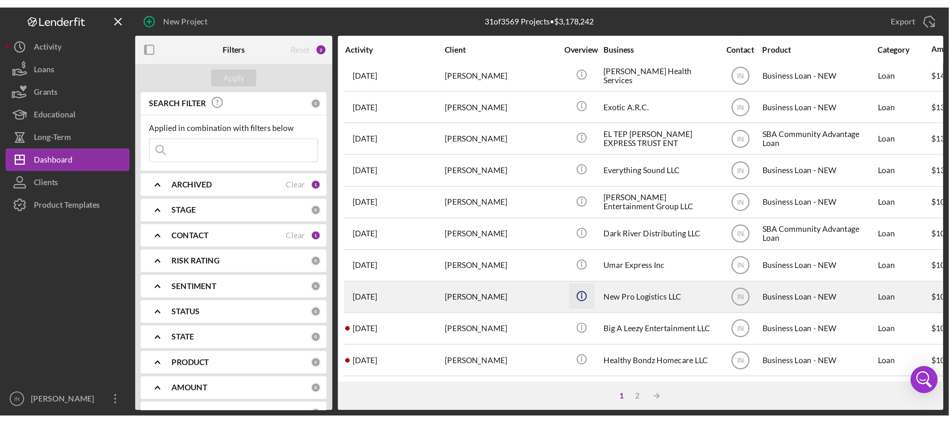
scroll to position [200, 0]
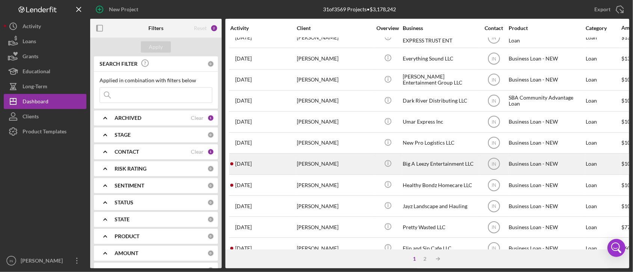
click at [317, 159] on div "[PERSON_NAME]" at bounding box center [334, 164] width 75 height 20
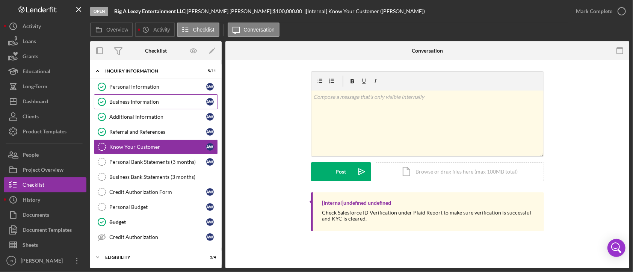
click at [149, 98] on link "Business Information Business Information A W" at bounding box center [156, 101] width 124 height 15
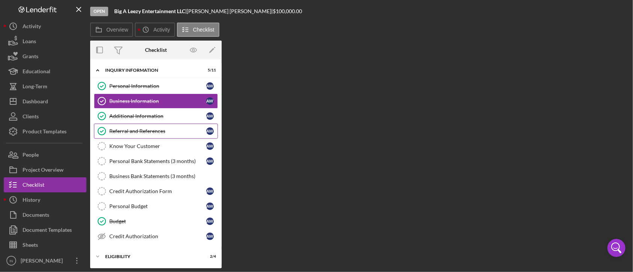
click at [134, 127] on link "Referral and References Referral and References A W" at bounding box center [156, 131] width 124 height 15
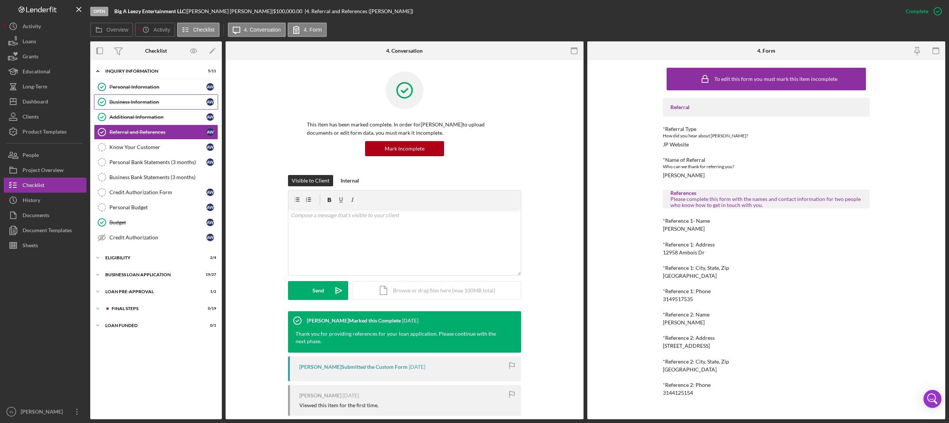
click at [141, 101] on div "Business Information" at bounding box center [157, 102] width 97 height 6
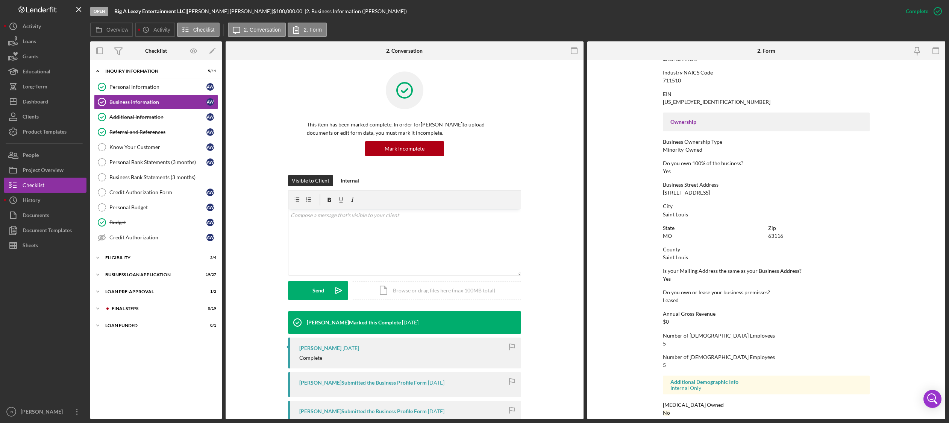
scroll to position [208, 0]
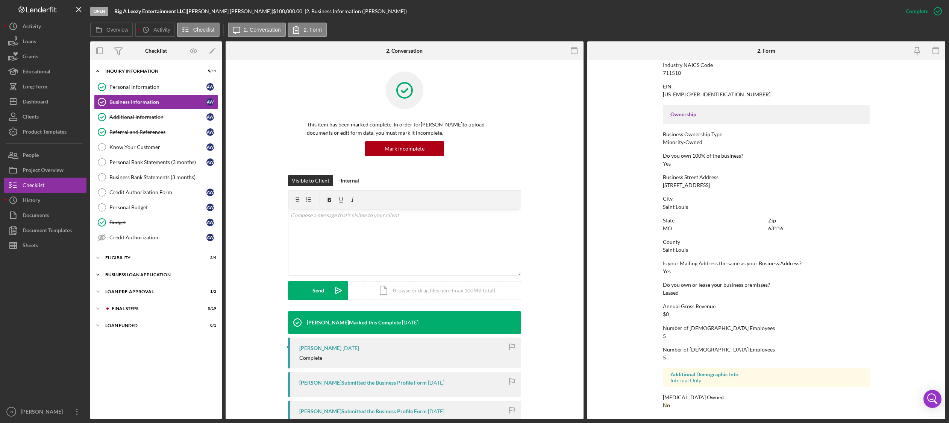
click at [151, 274] on div "BUSINESS LOAN APPLICATION" at bounding box center [158, 274] width 107 height 5
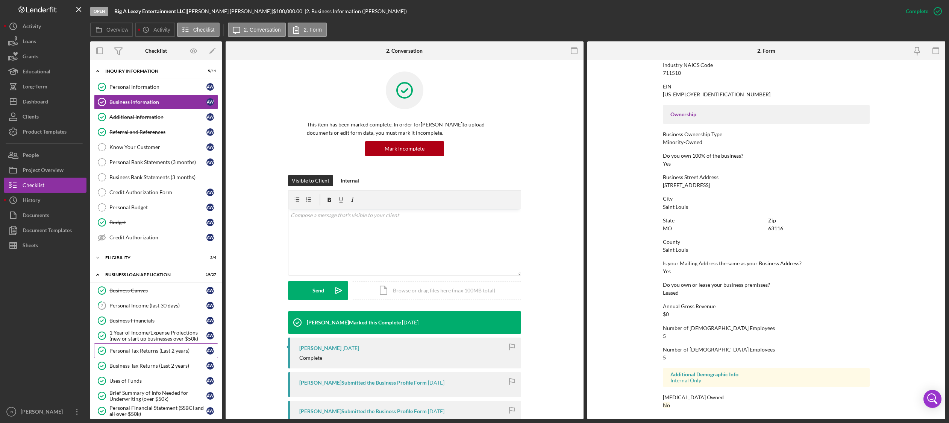
click at [155, 353] on div "Personal Tax Returns (Last 2 years)" at bounding box center [157, 350] width 97 height 6
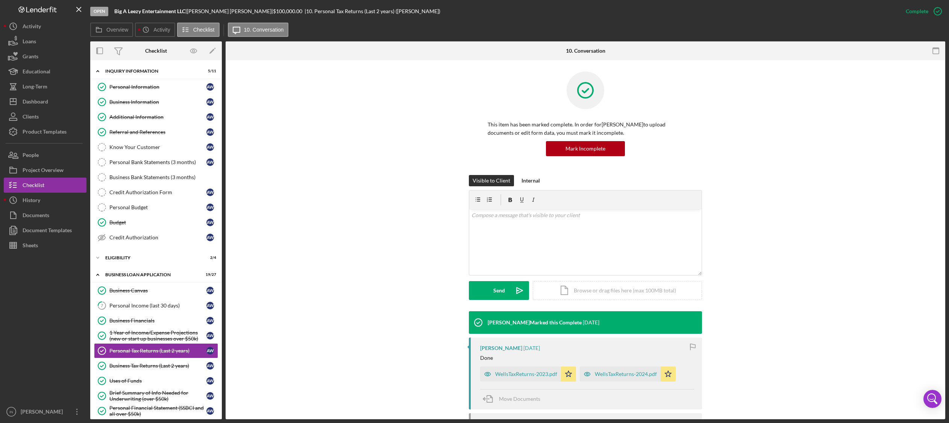
scroll to position [100, 0]
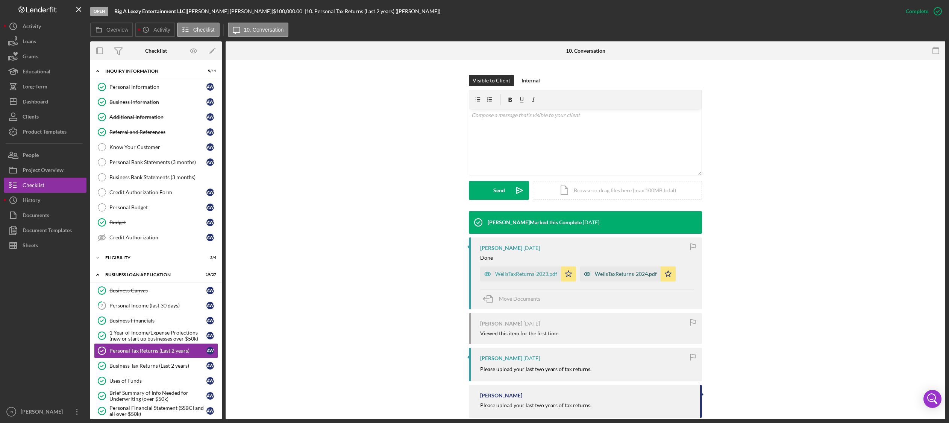
click at [615, 274] on div "WellsTaxReturns-2024.pdf" at bounding box center [626, 274] width 62 height 6
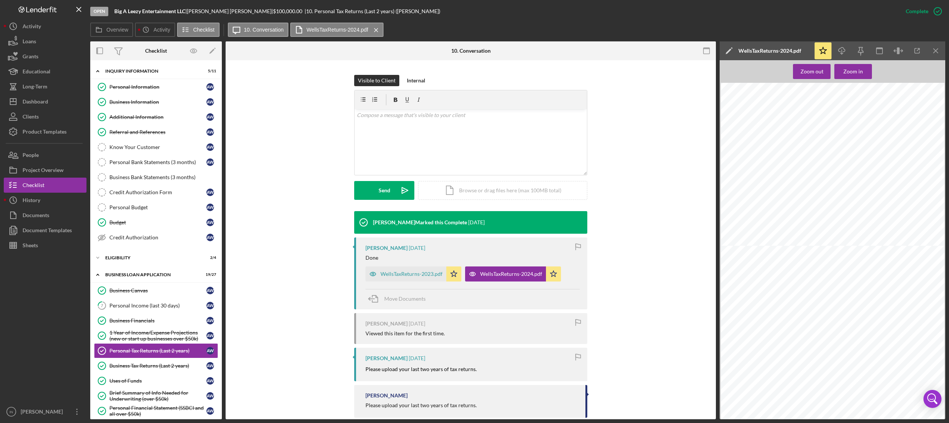
scroll to position [104, 0]
click at [410, 277] on div "WellsTaxReturns-2023.pdf" at bounding box center [405, 273] width 81 height 15
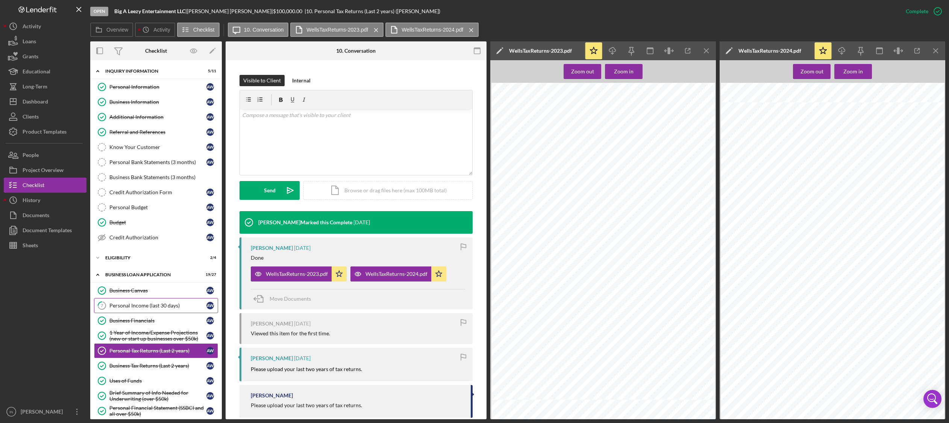
scroll to position [150, 0]
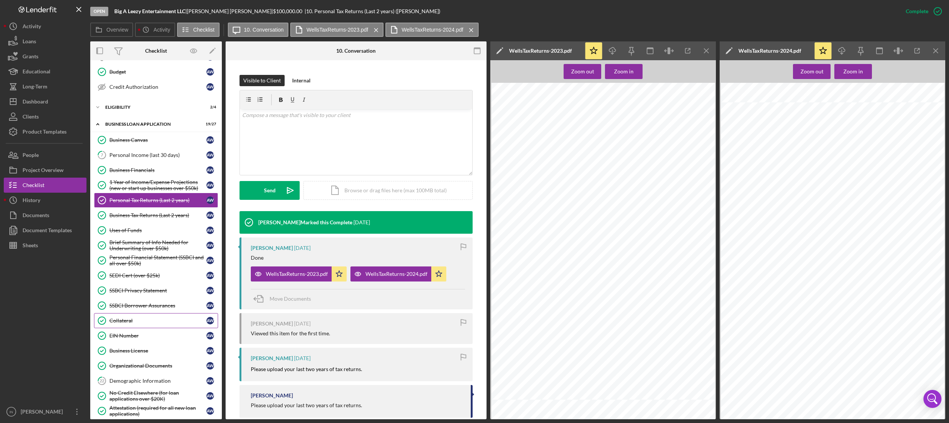
click at [154, 323] on div "Collateral" at bounding box center [157, 320] width 97 height 6
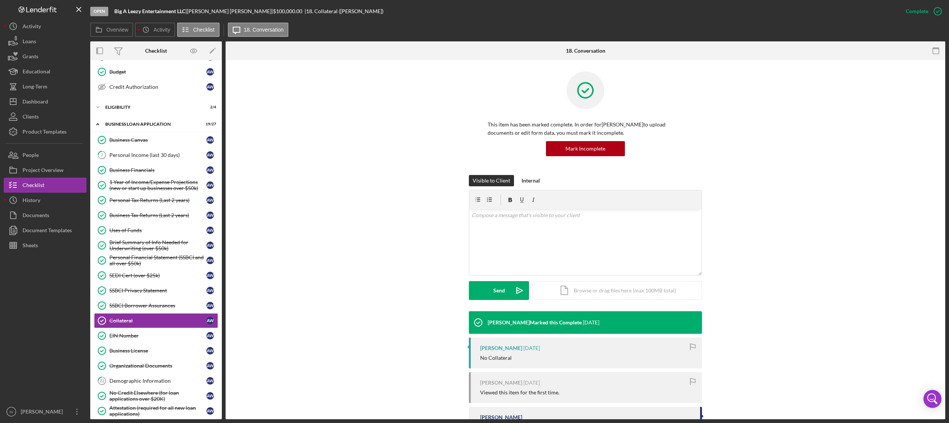
scroll to position [66, 0]
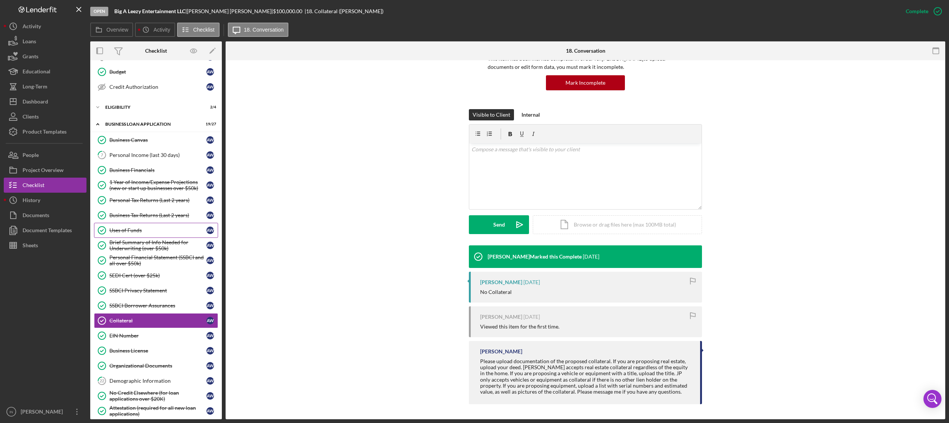
click at [146, 233] on div "Uses of Funds" at bounding box center [157, 230] width 97 height 6
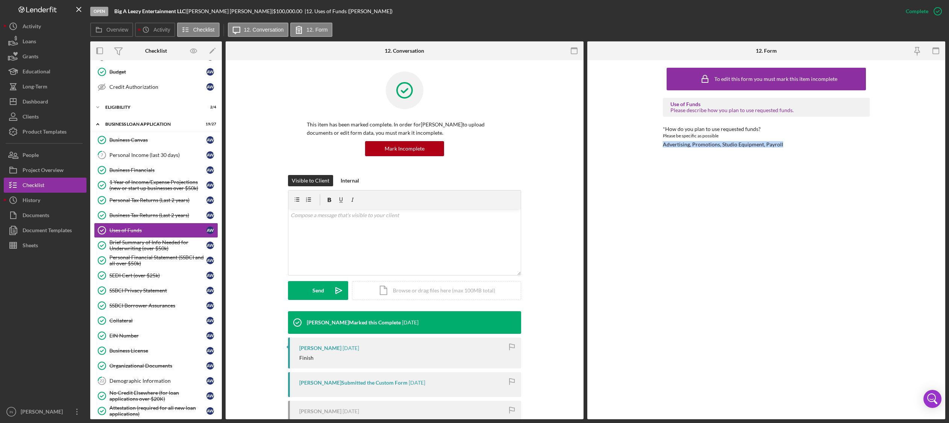
drag, startPoint x: 786, startPoint y: 143, endPoint x: 659, endPoint y: 150, distance: 127.6
click at [659, 150] on div "To edit this form you must mark this item incomplete Use of Funds Please descri…" at bounding box center [766, 239] width 358 height 359
copy div "Advertising, Promotions, Studio Equipment, Payroll"
click at [151, 247] on div "Brief Summary of Info Needed for Underwriting (over $50k)" at bounding box center [157, 245] width 97 height 12
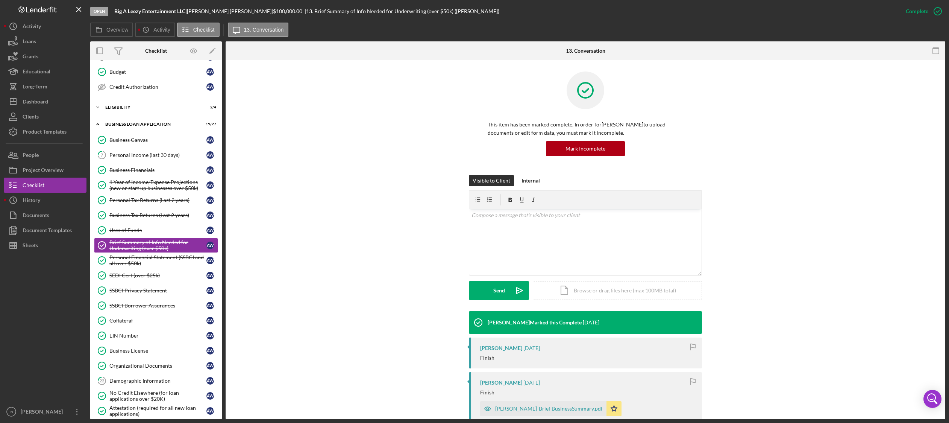
scroll to position [100, 0]
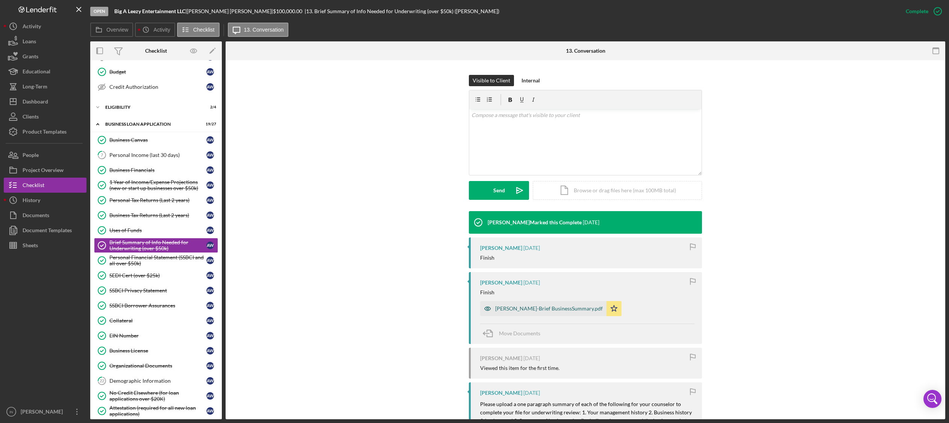
click at [518, 304] on div "Wells-Brief BusinessSummary.pdf" at bounding box center [543, 308] width 126 height 15
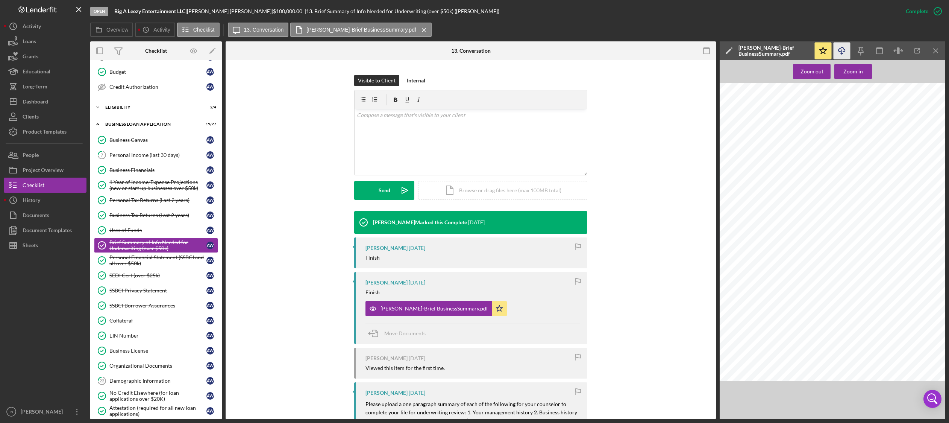
click at [843, 48] on icon "Icon/Download" at bounding box center [841, 50] width 17 height 17
click at [253, 161] on div "Visible to Client Internal v Color teal Color pink Remove color Add row above A…" at bounding box center [471, 143] width 468 height 136
click at [133, 173] on div "Business Financials" at bounding box center [157, 170] width 97 height 6
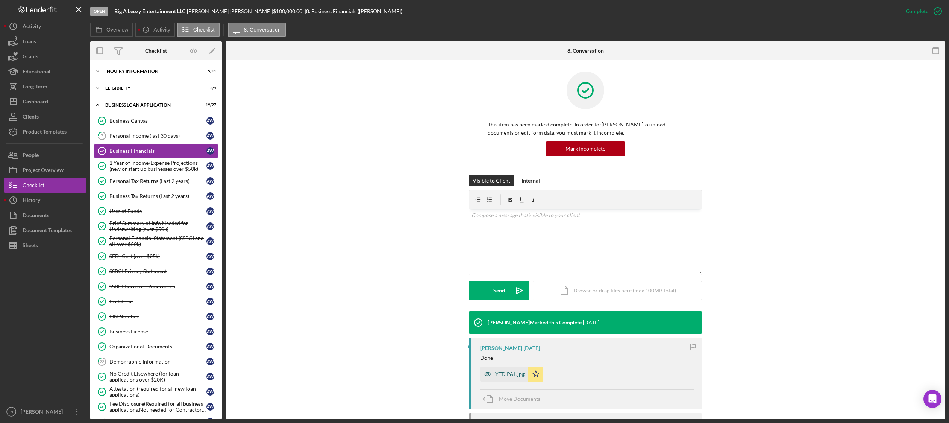
click at [509, 370] on div "YTD P&L.jpg" at bounding box center [504, 373] width 48 height 15
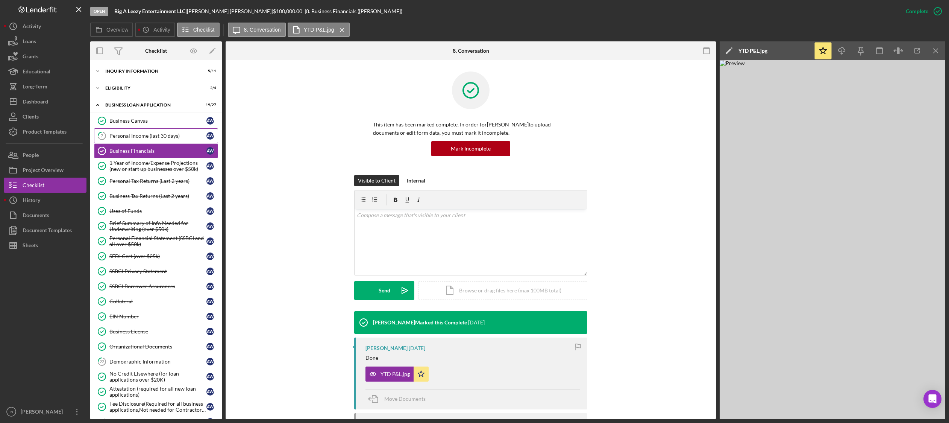
click at [143, 133] on div "Personal Income (last 30 days)" at bounding box center [157, 136] width 97 height 6
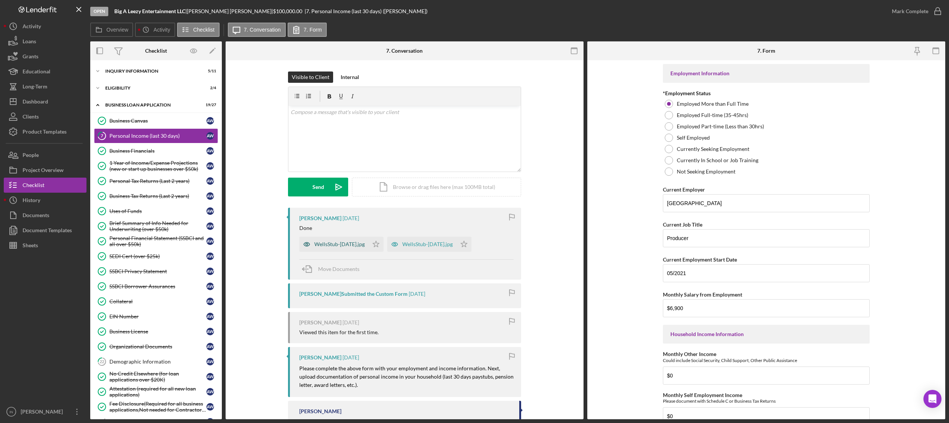
click at [327, 244] on div "WellsStub-[DATE].jpg" at bounding box center [339, 244] width 50 height 6
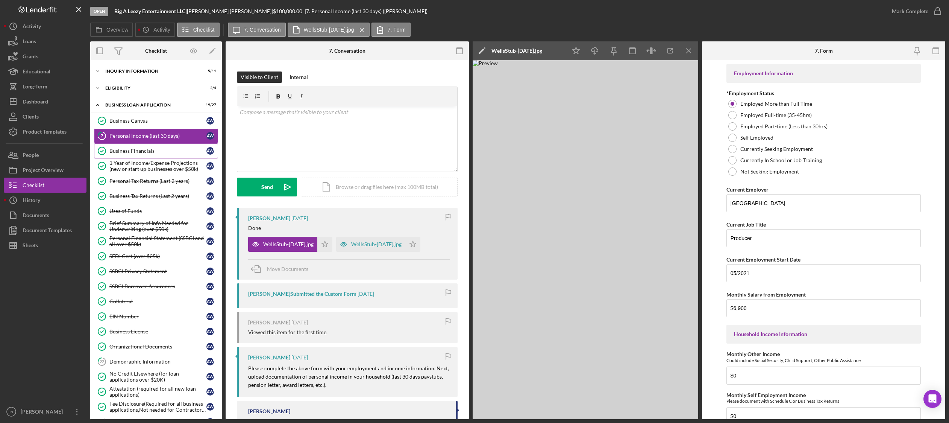
click at [149, 154] on div "Business Financials" at bounding box center [157, 151] width 97 height 6
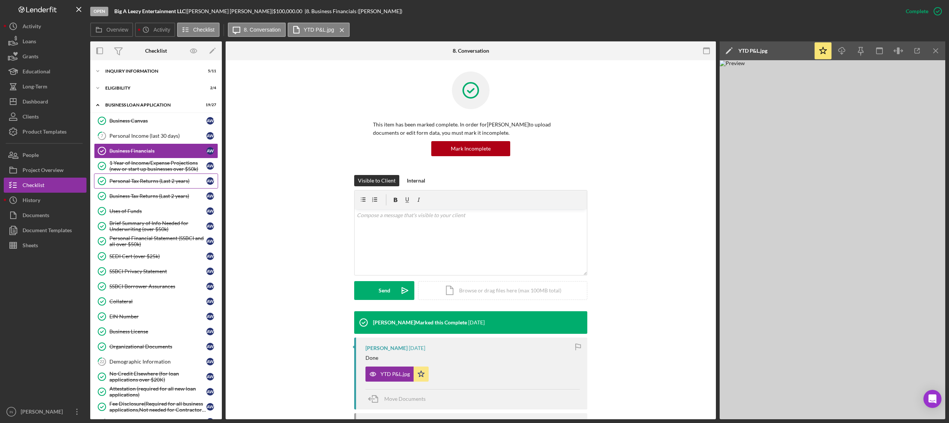
click at [147, 187] on link "Personal Tax Returns (Last 2 years) Personal Tax Returns (Last 2 years) A W" at bounding box center [156, 180] width 124 height 15
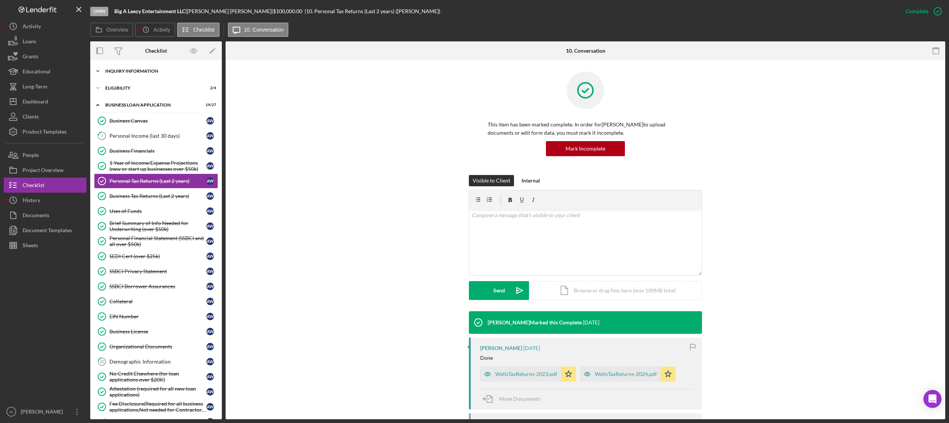
click at [150, 71] on div "INQUIRY INFORMATION" at bounding box center [158, 71] width 107 height 5
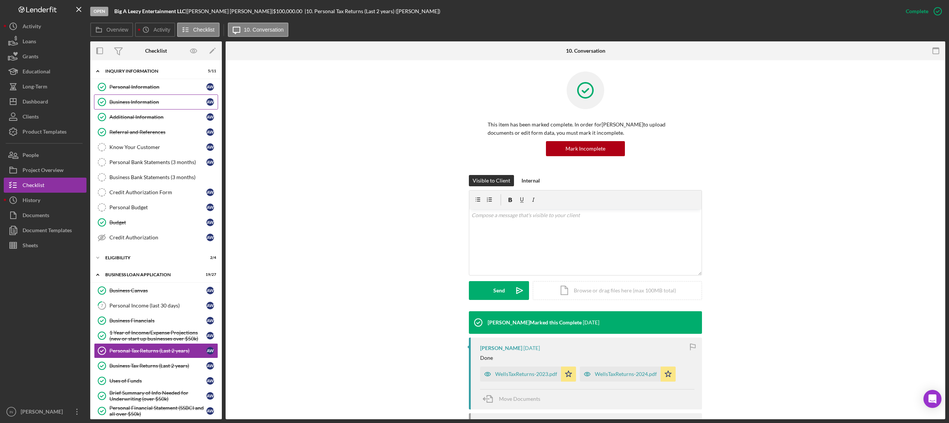
click at [150, 103] on div "Business Information" at bounding box center [157, 102] width 97 height 6
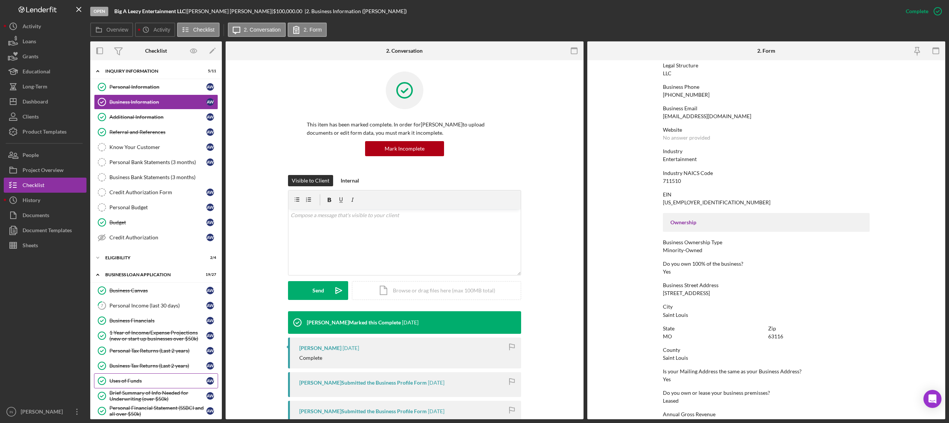
scroll to position [250, 0]
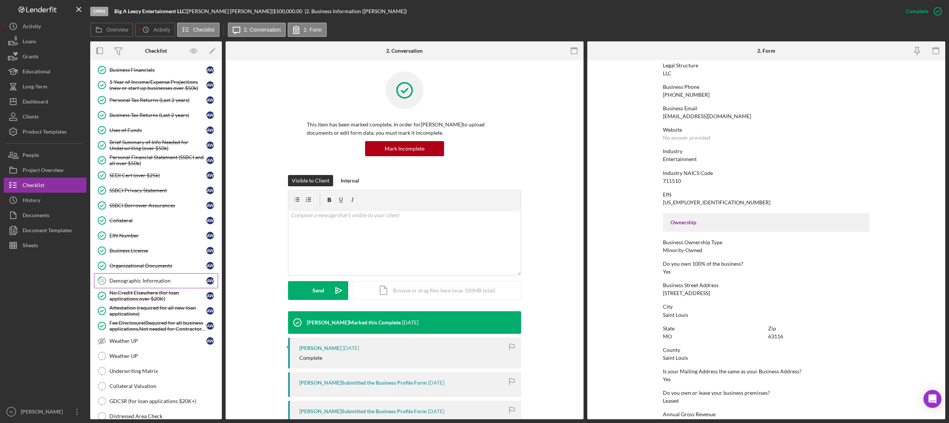
click at [150, 283] on div "Demographic Information" at bounding box center [157, 280] width 97 height 6
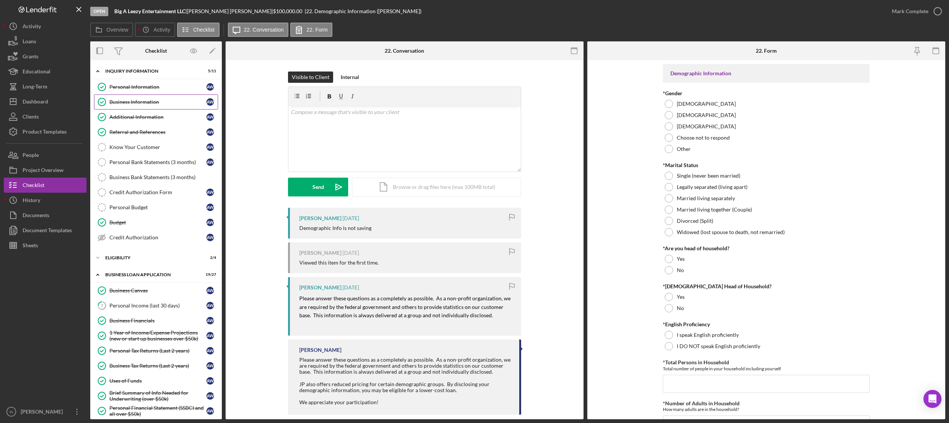
click at [151, 101] on div "Business Information" at bounding box center [157, 102] width 97 height 6
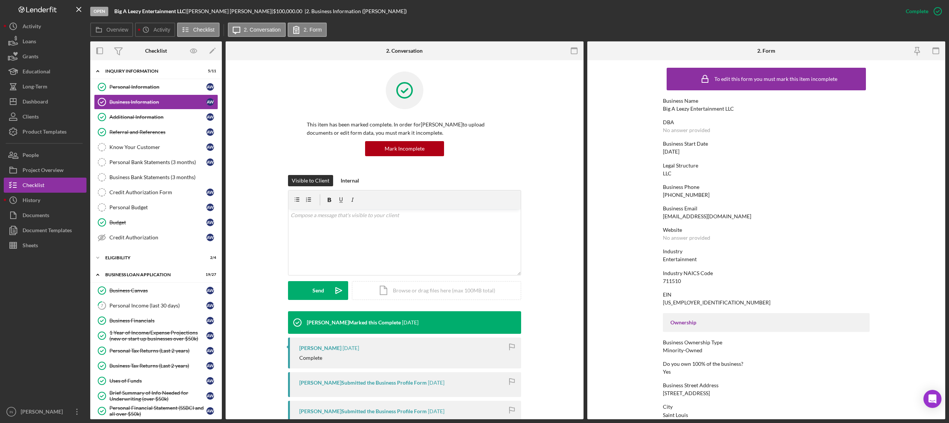
scroll to position [200, 0]
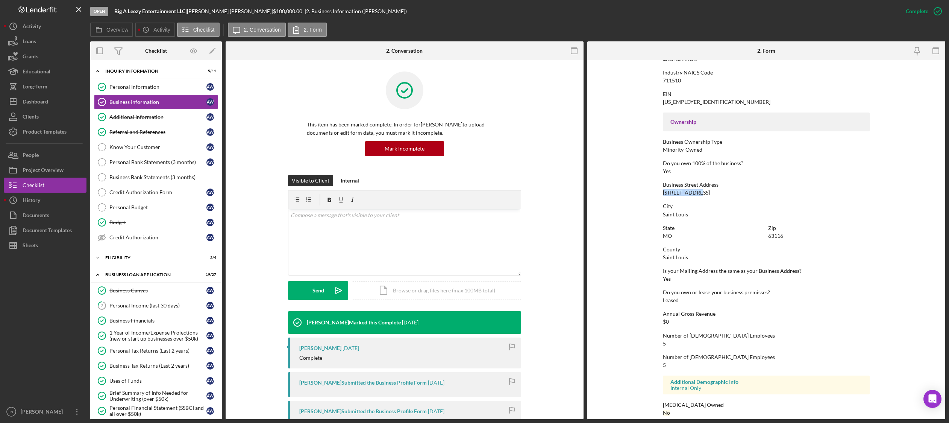
drag, startPoint x: 698, startPoint y: 193, endPoint x: 660, endPoint y: 192, distance: 38.3
click at [660, 192] on form "To edit this form you must mark this item incomplete Business Name Big A Leezy …" at bounding box center [766, 239] width 358 height 359
copy div "[STREET_ADDRESS]"
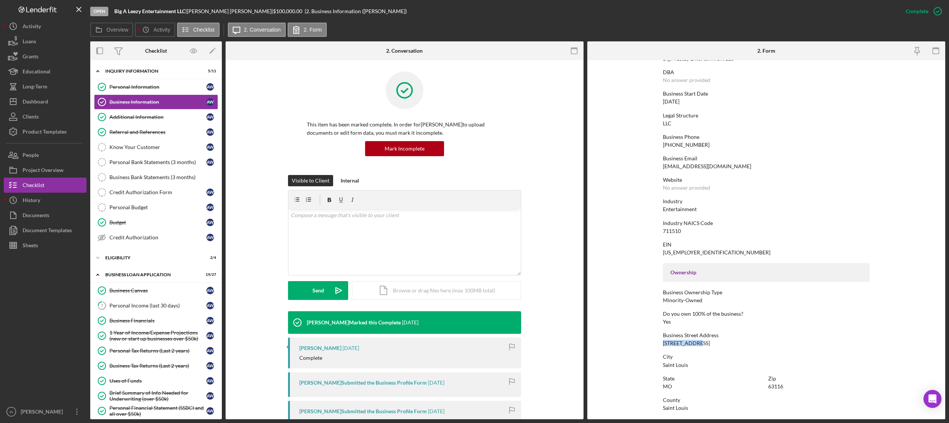
scroll to position [0, 0]
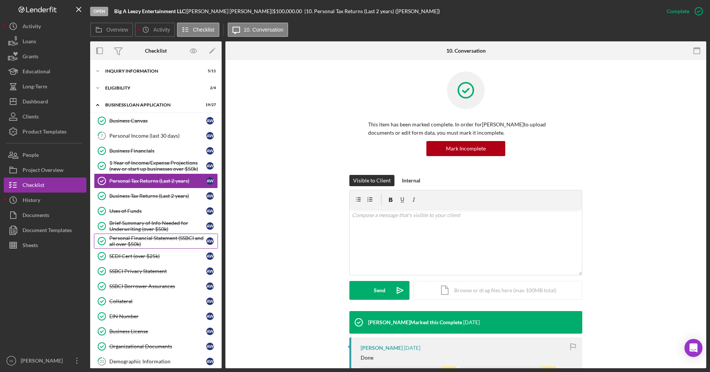
click at [158, 241] on div "Personal Financial Statement (SSBCI and all over $50k)" at bounding box center [157, 241] width 97 height 12
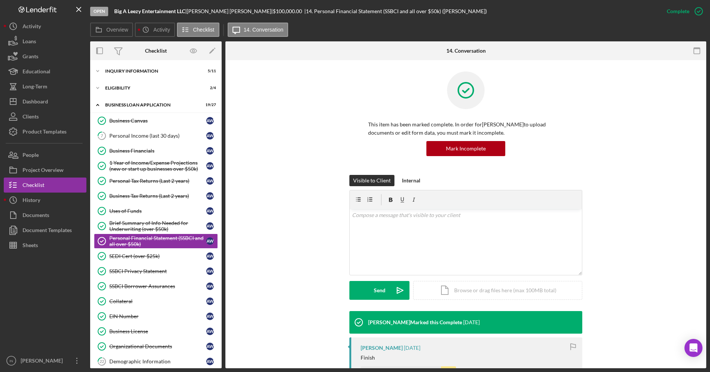
scroll to position [141, 0]
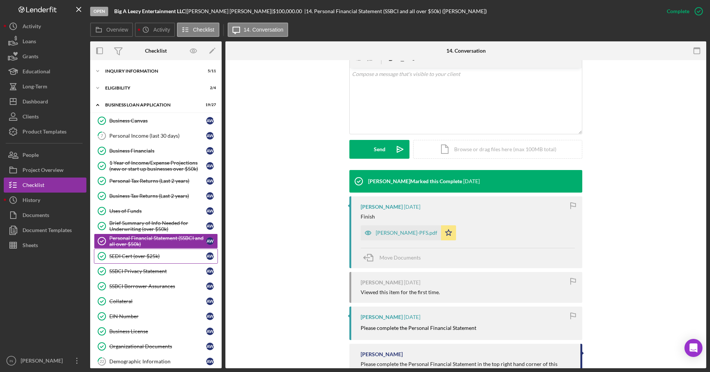
click at [140, 259] on link "SEDI Cert (over $25k) SEDI Cert (over $25k) A W" at bounding box center [156, 255] width 124 height 15
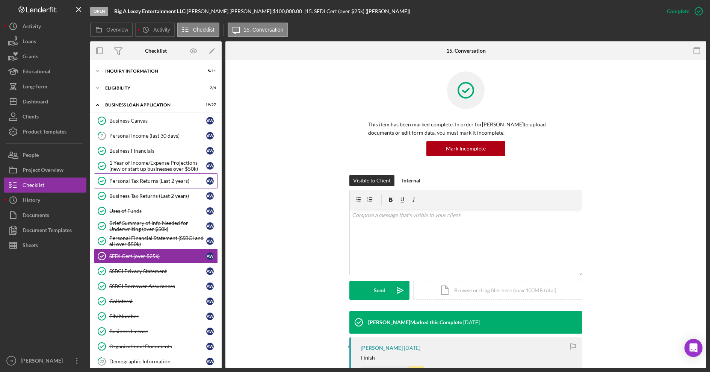
click at [146, 180] on div "Personal Tax Returns (Last 2 years)" at bounding box center [157, 181] width 97 height 6
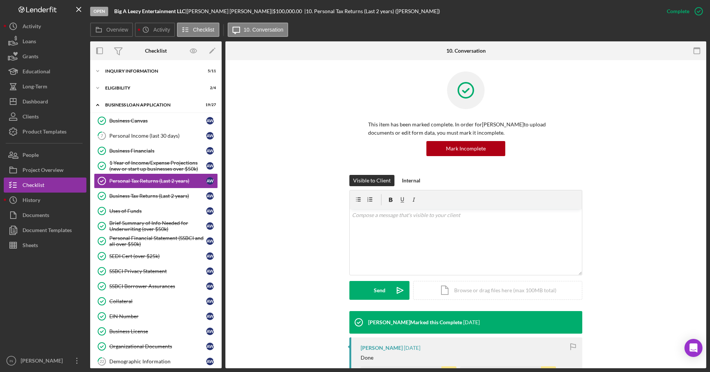
scroll to position [94, 0]
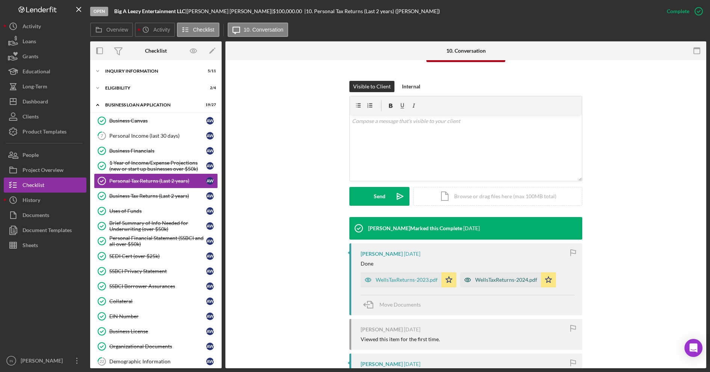
click at [500, 280] on div "WellsTaxReturns-2024.pdf" at bounding box center [507, 280] width 62 height 6
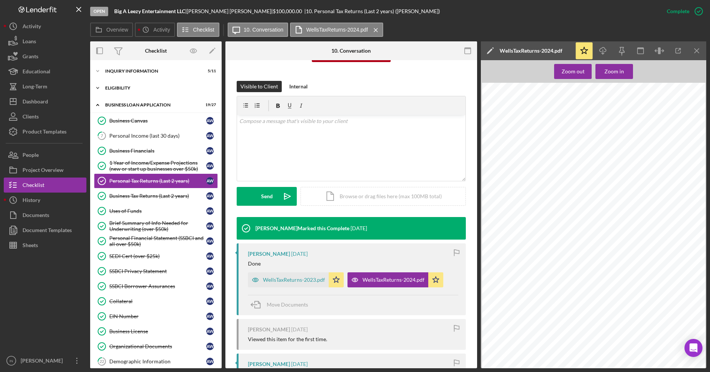
click at [144, 89] on div "ELIGIBILITY" at bounding box center [158, 88] width 107 height 5
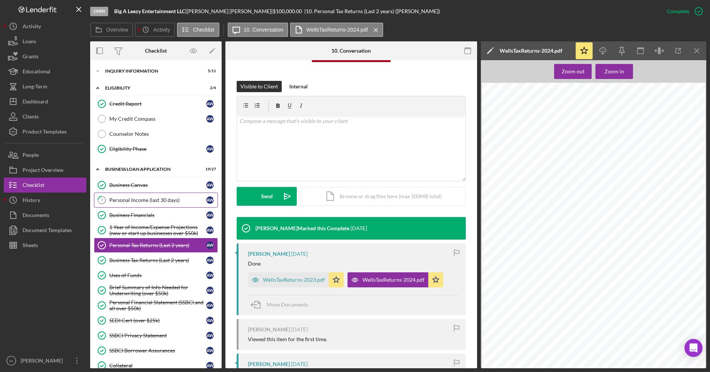
click at [146, 201] on div "Personal Income (last 30 days)" at bounding box center [157, 200] width 97 height 6
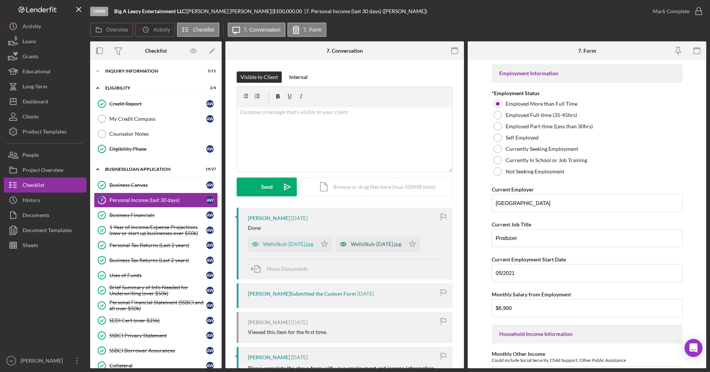
click at [371, 240] on div "WellsStub-[DATE].jpg" at bounding box center [370, 243] width 69 height 15
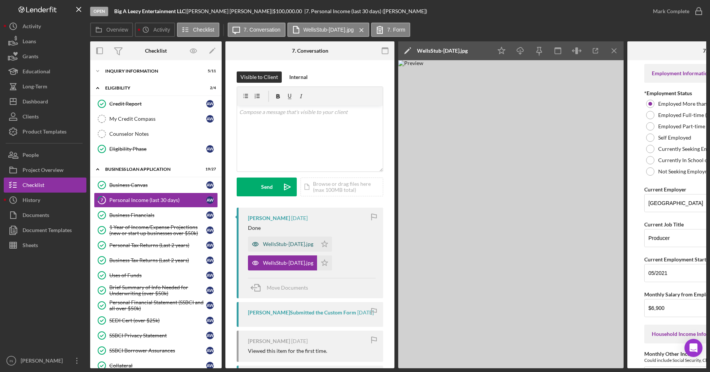
click at [287, 241] on div "WellsStub-[DATE].jpg" at bounding box center [288, 244] width 50 height 6
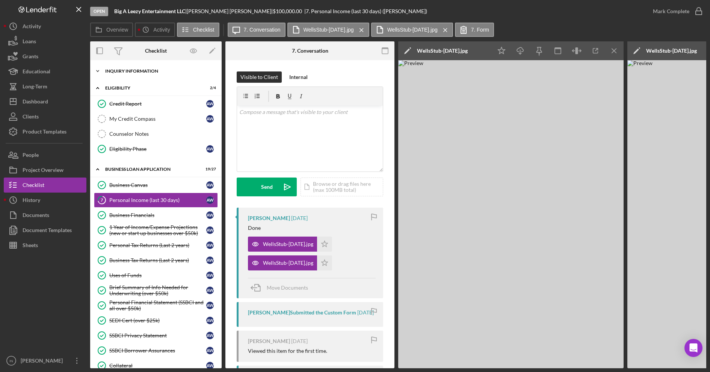
click at [136, 71] on div "INQUIRY INFORMATION" at bounding box center [158, 71] width 107 height 5
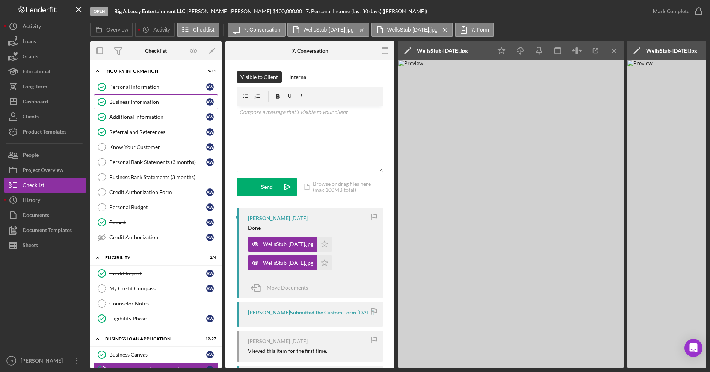
click at [145, 99] on div "Business Information" at bounding box center [157, 102] width 97 height 6
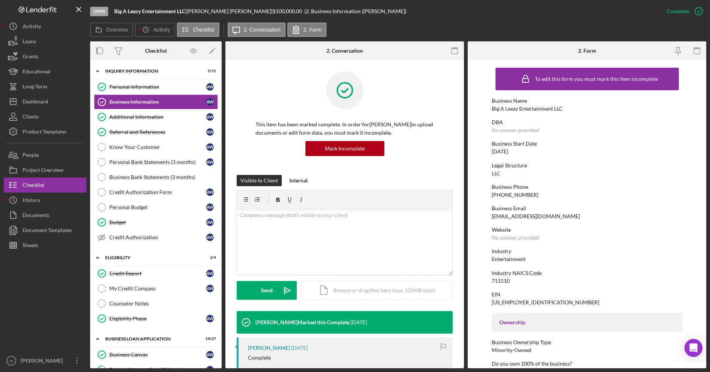
scroll to position [141, 0]
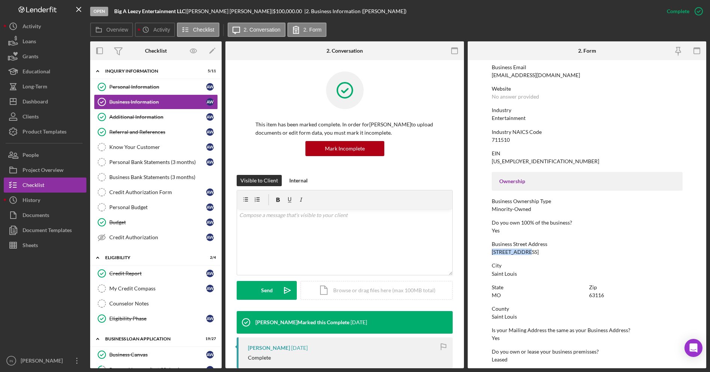
drag, startPoint x: 527, startPoint y: 249, endPoint x: 491, endPoint y: 253, distance: 36.7
click at [491, 253] on form "To edit this form you must mark this item incomplete Business Name Big A Leezy …" at bounding box center [587, 214] width 239 height 308
copy div "[STREET_ADDRESS]"
